Goal: Task Accomplishment & Management: Complete application form

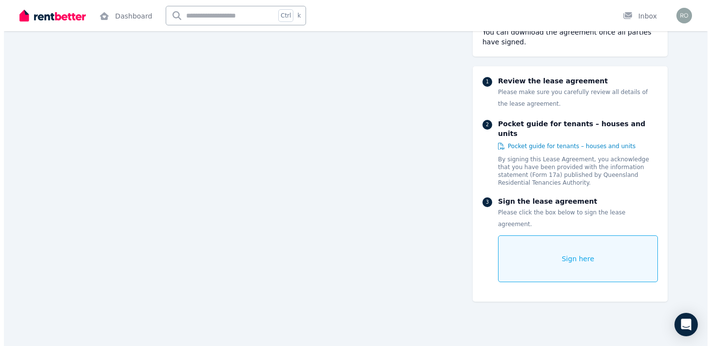
scroll to position [6894, 0]
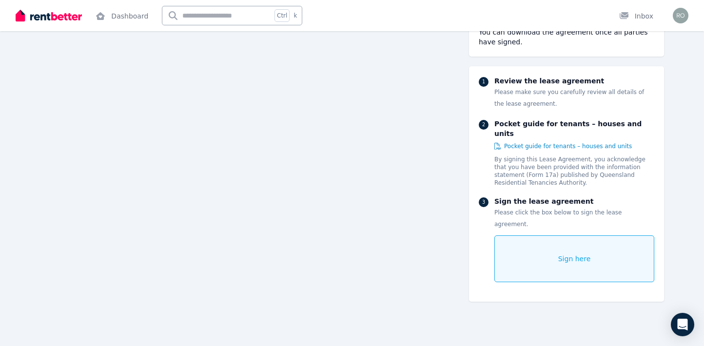
click at [552, 235] on div "Sign here" at bounding box center [574, 258] width 160 height 47
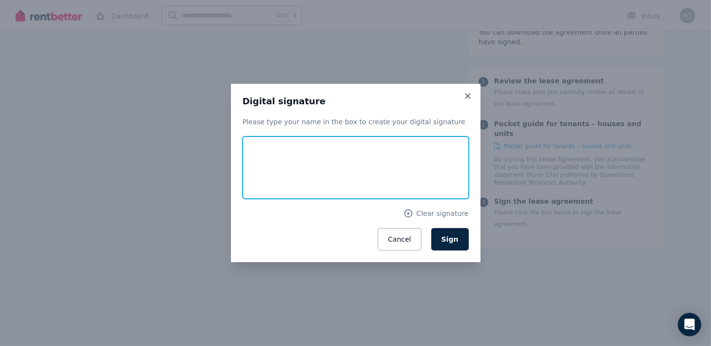
click at [263, 156] on input "text" at bounding box center [356, 168] width 226 height 62
type input "**********"
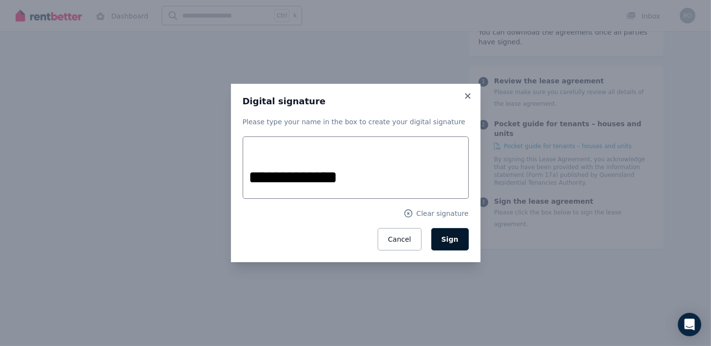
click at [449, 237] on span "Sign" at bounding box center [450, 239] width 17 height 8
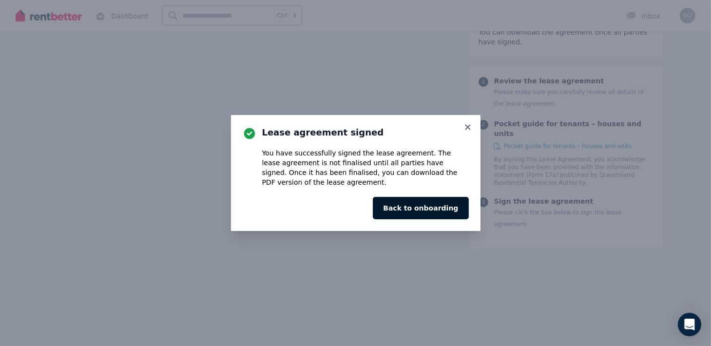
click at [421, 208] on button "Back to onboarding" at bounding box center [421, 208] width 96 height 22
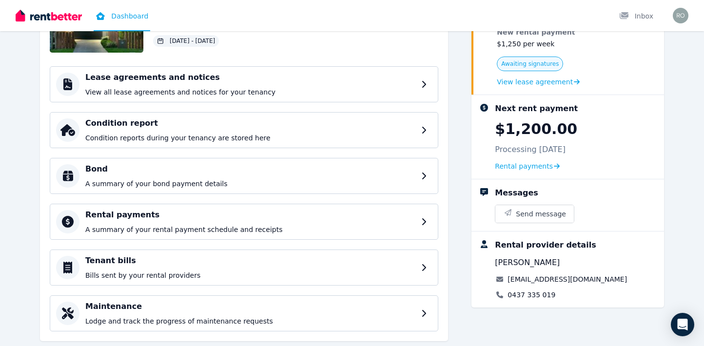
scroll to position [128, 0]
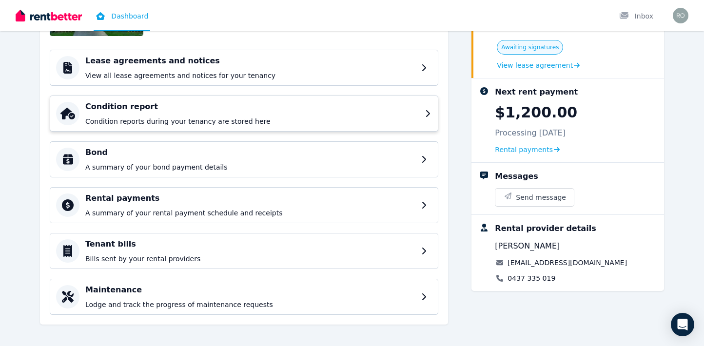
click at [427, 112] on icon at bounding box center [428, 114] width 7 height 8
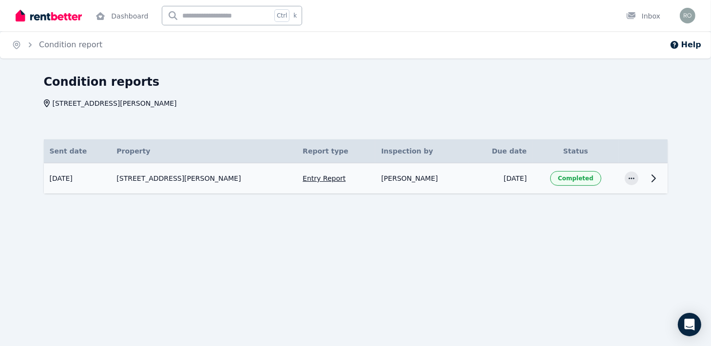
click at [653, 179] on icon at bounding box center [654, 179] width 12 height 12
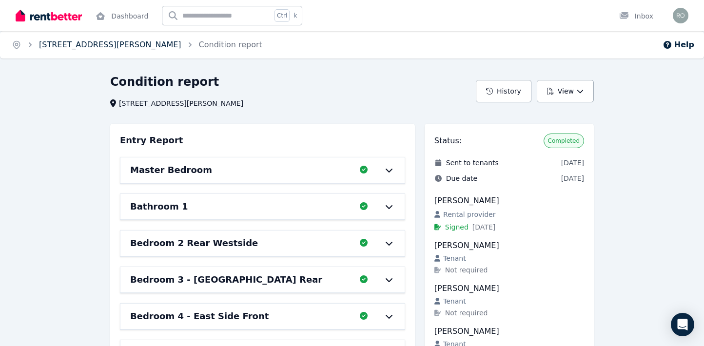
click at [65, 47] on link "[STREET_ADDRESS][PERSON_NAME]" at bounding box center [110, 44] width 142 height 9
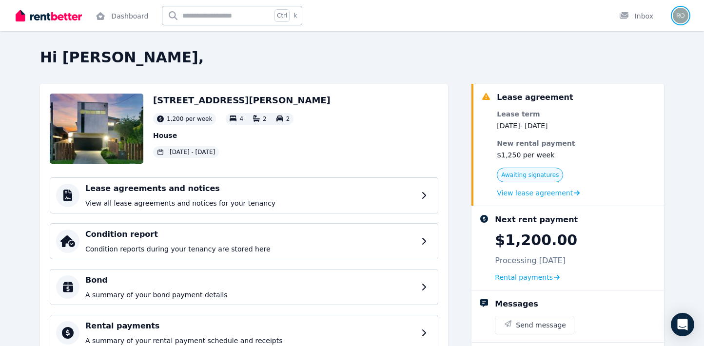
click at [681, 14] on img "button" at bounding box center [681, 16] width 16 height 16
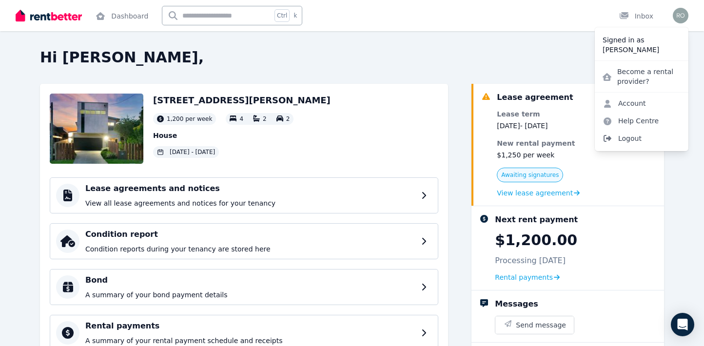
click at [637, 138] on span "Logout" at bounding box center [642, 139] width 94 height 18
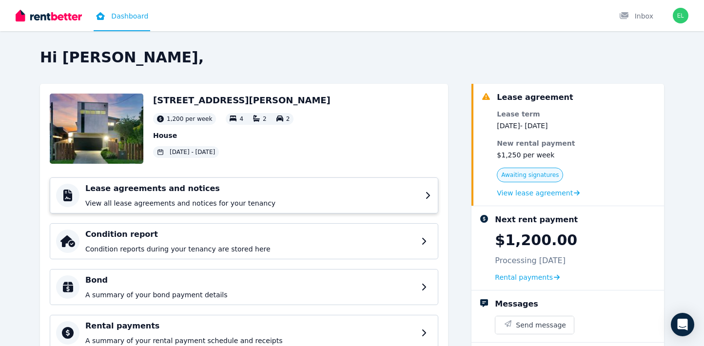
click at [296, 200] on p "View all lease agreements and notices for your tenancy" at bounding box center [252, 203] width 334 height 10
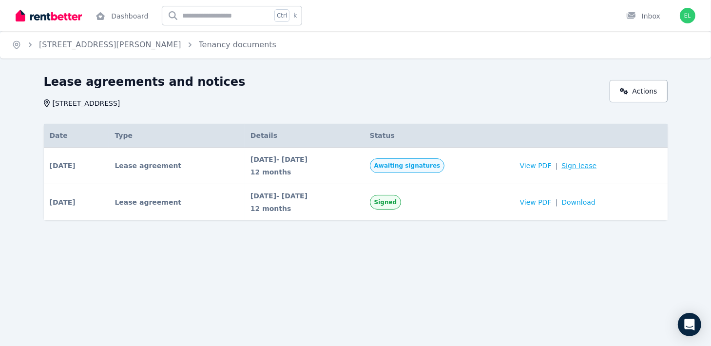
click at [584, 166] on link "Sign lease" at bounding box center [579, 166] width 35 height 10
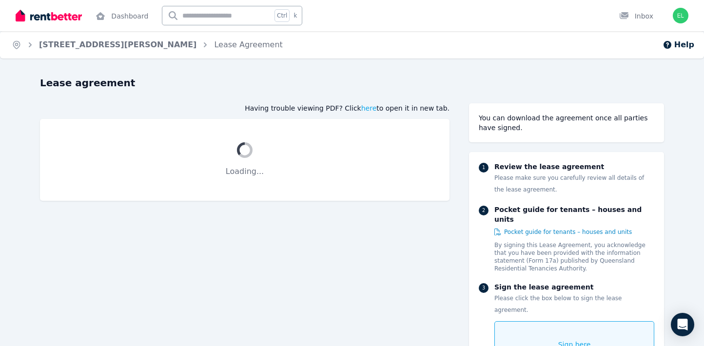
click at [572, 340] on span "Sign here" at bounding box center [574, 345] width 33 height 10
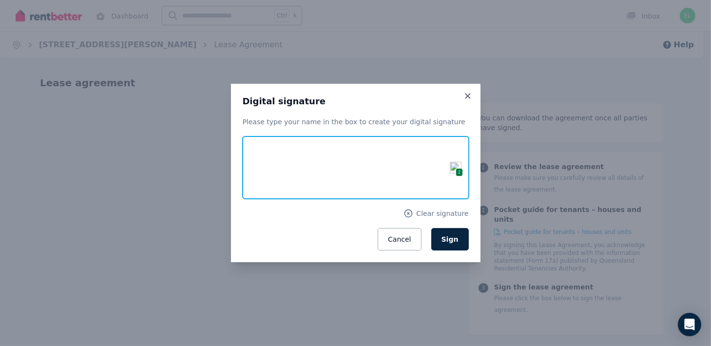
click at [308, 141] on input "text" at bounding box center [356, 168] width 226 height 62
type input "**********"
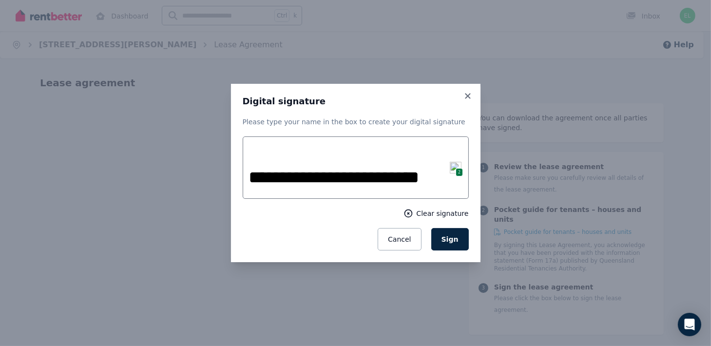
click at [435, 216] on span "Clear signature" at bounding box center [442, 214] width 52 height 10
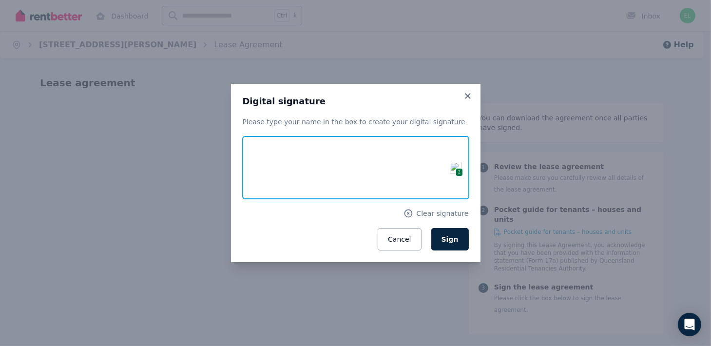
click at [265, 177] on input "text" at bounding box center [356, 168] width 226 height 62
type input "**********"
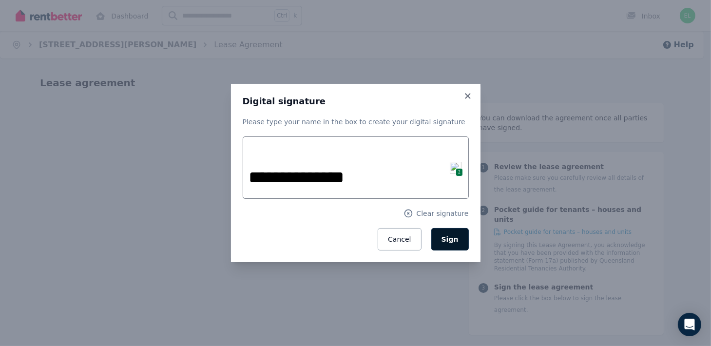
click at [453, 243] on span "Sign" at bounding box center [450, 239] width 17 height 8
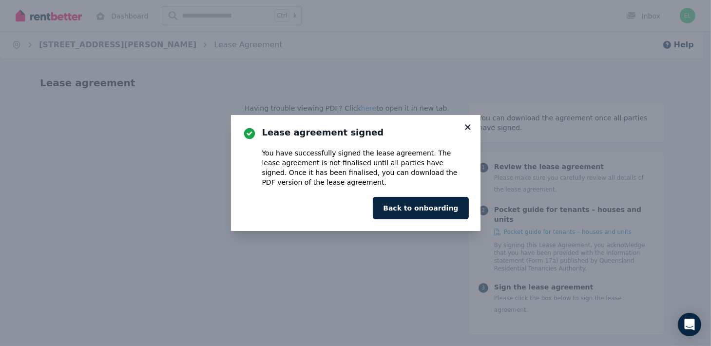
click at [466, 125] on icon at bounding box center [467, 126] width 5 height 5
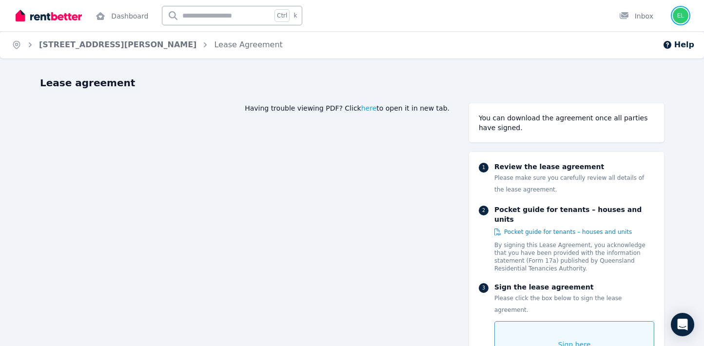
click at [680, 15] on img "button" at bounding box center [681, 16] width 16 height 16
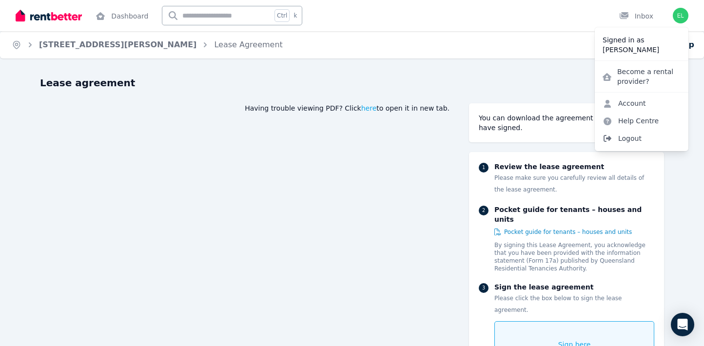
click at [632, 136] on span "Logout" at bounding box center [642, 139] width 94 height 18
